Goal: Transaction & Acquisition: Subscribe to service/newsletter

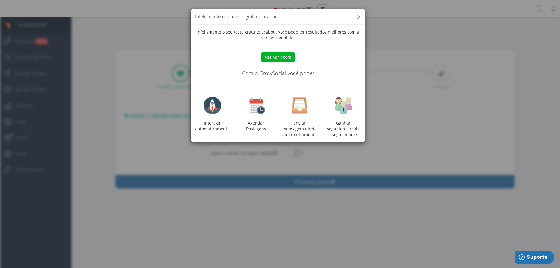
click at [359, 19] on button "×" at bounding box center [358, 17] width 4 height 8
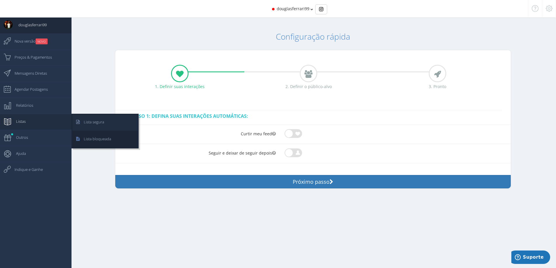
click at [94, 122] on span "Lista segura" at bounding box center [91, 122] width 26 height 15
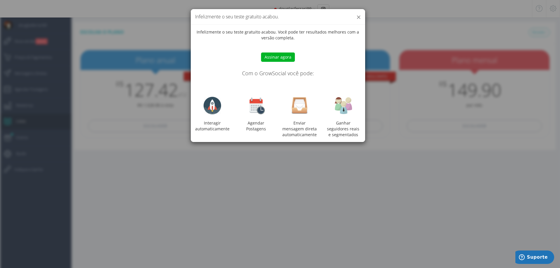
click at [357, 16] on button "×" at bounding box center [358, 17] width 4 height 8
